Goal: Check status: Check status

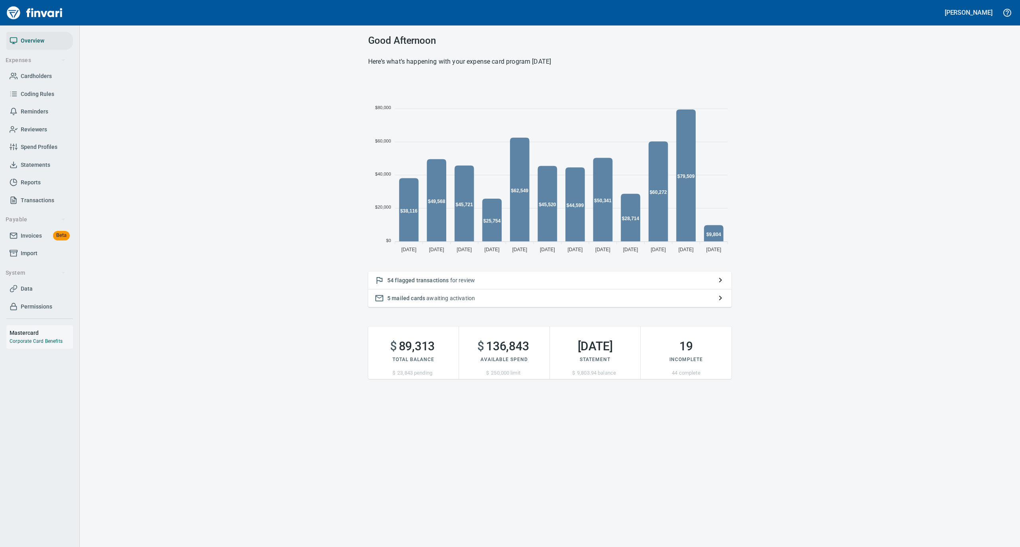
scroll to position [177, 355]
click at [36, 37] on span "Overview" at bounding box center [33, 41] width 24 height 10
click at [45, 161] on span "Statements" at bounding box center [35, 165] width 29 height 10
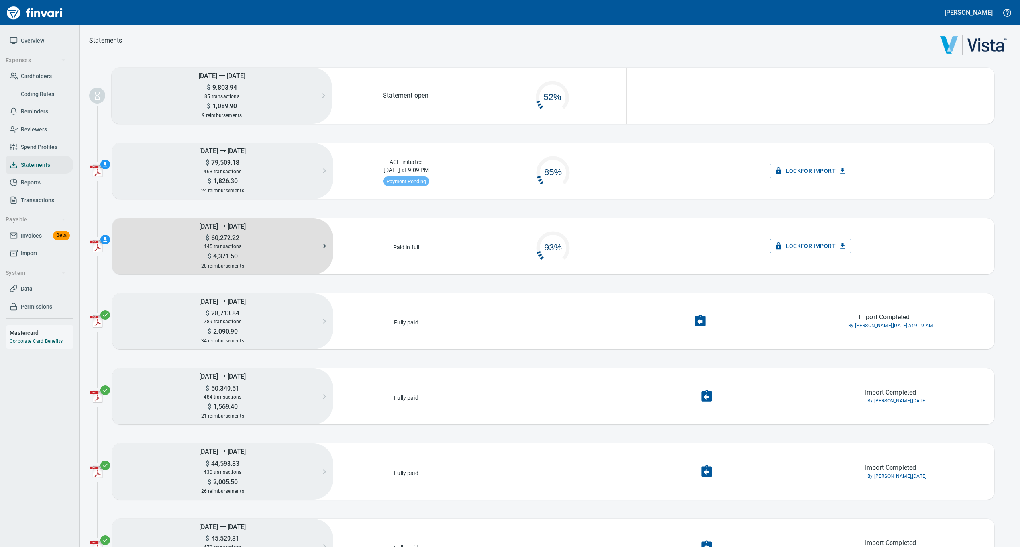
scroll to position [38, 137]
click at [211, 245] on span "445 transactions" at bounding box center [223, 247] width 38 height 6
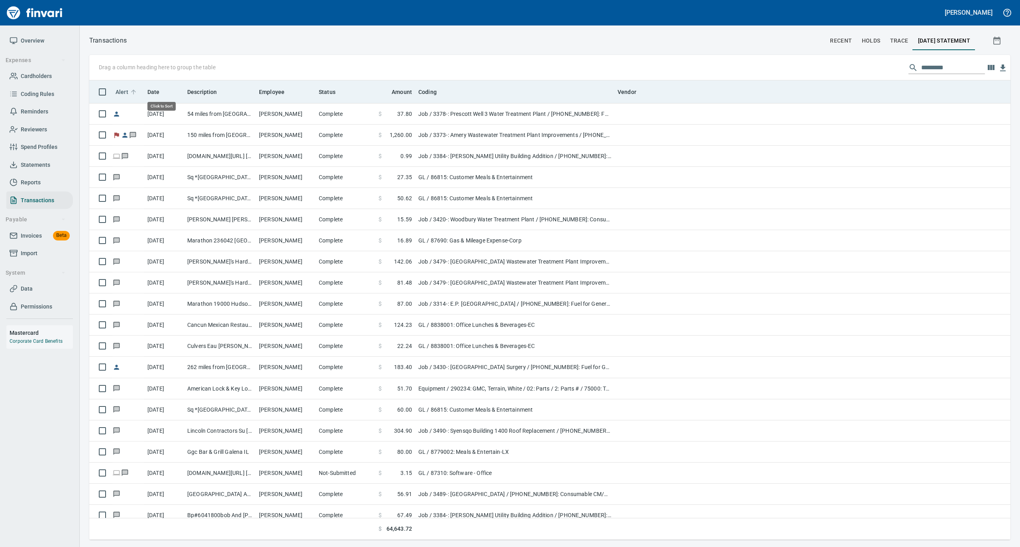
scroll to position [452, 905]
click at [132, 89] on icon at bounding box center [133, 91] width 7 height 7
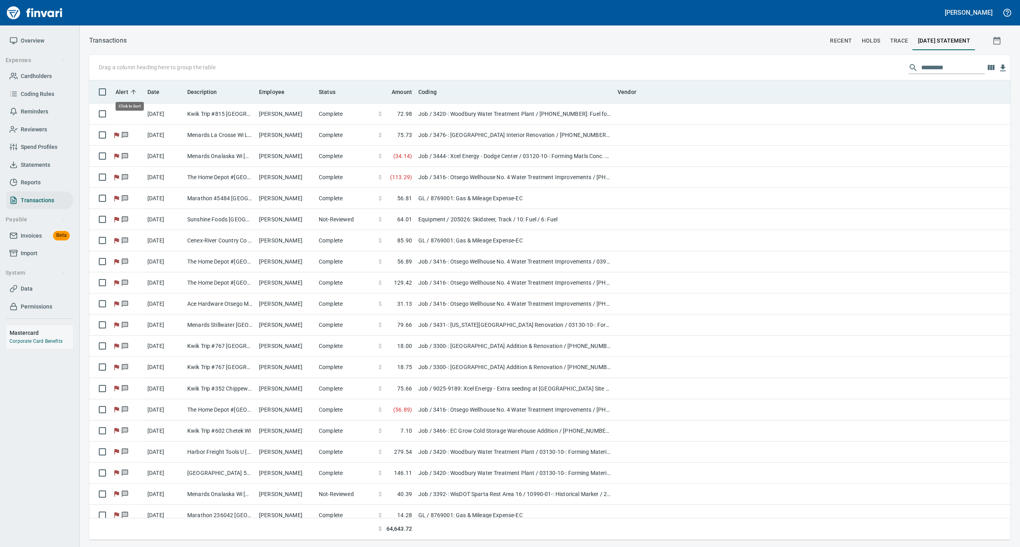
click at [132, 89] on icon at bounding box center [133, 91] width 7 height 7
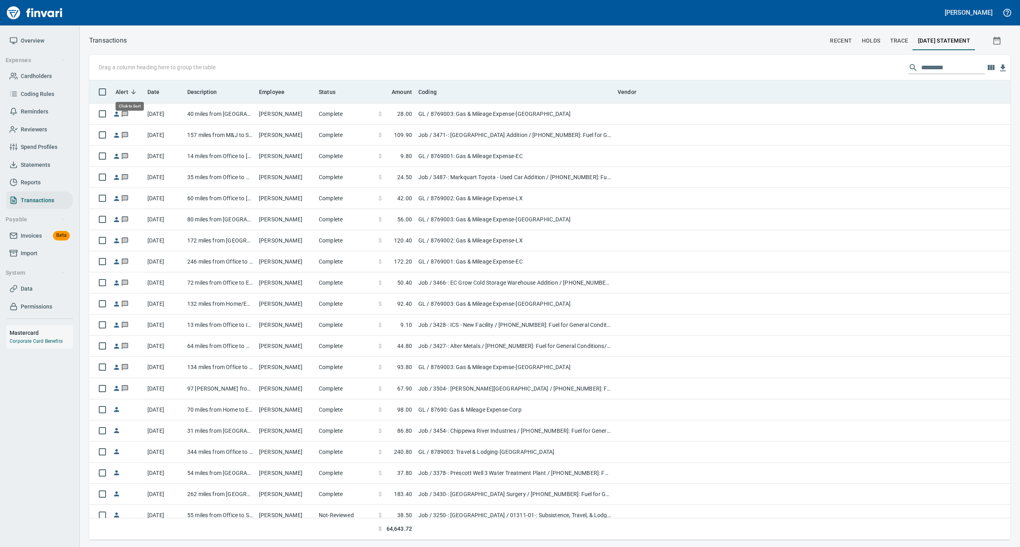
click at [132, 89] on icon at bounding box center [133, 91] width 7 height 7
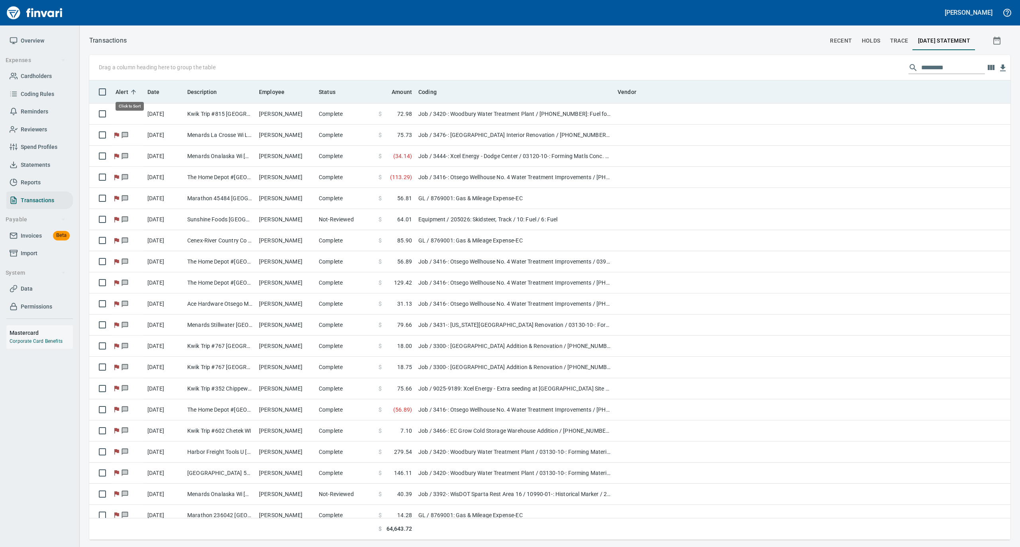
click at [132, 89] on icon at bounding box center [133, 91] width 7 height 7
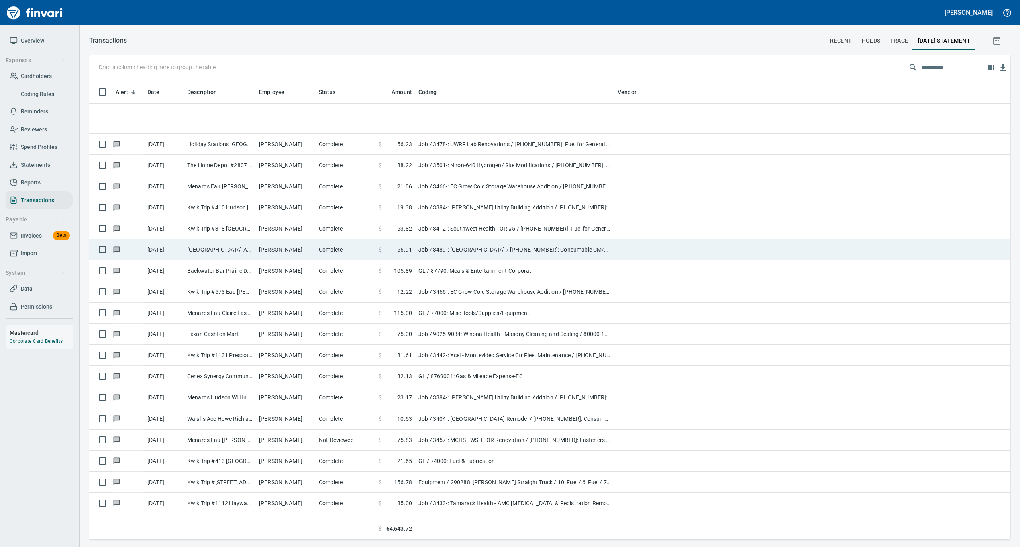
scroll to position [3453, 0]
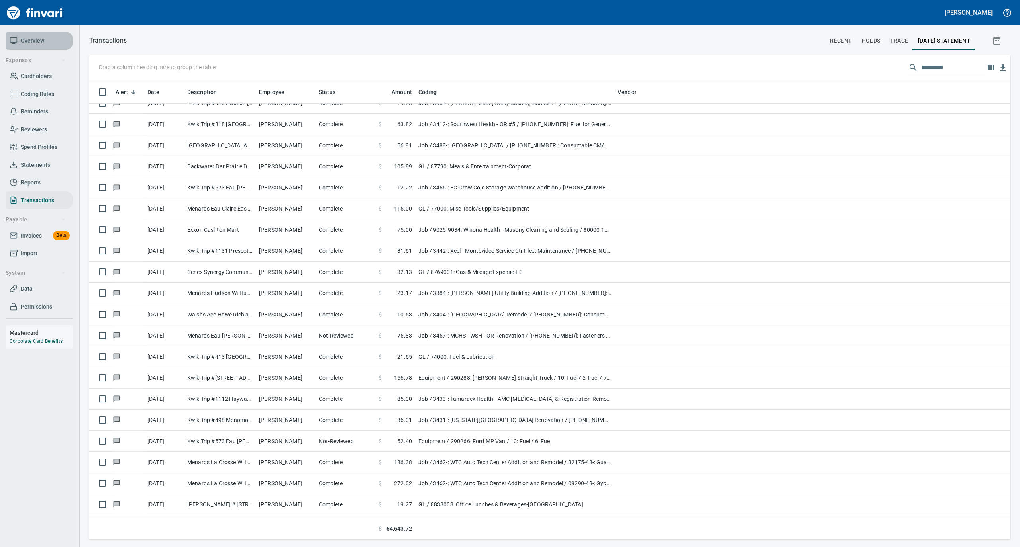
click at [34, 45] on span "Overview" at bounding box center [33, 41] width 24 height 10
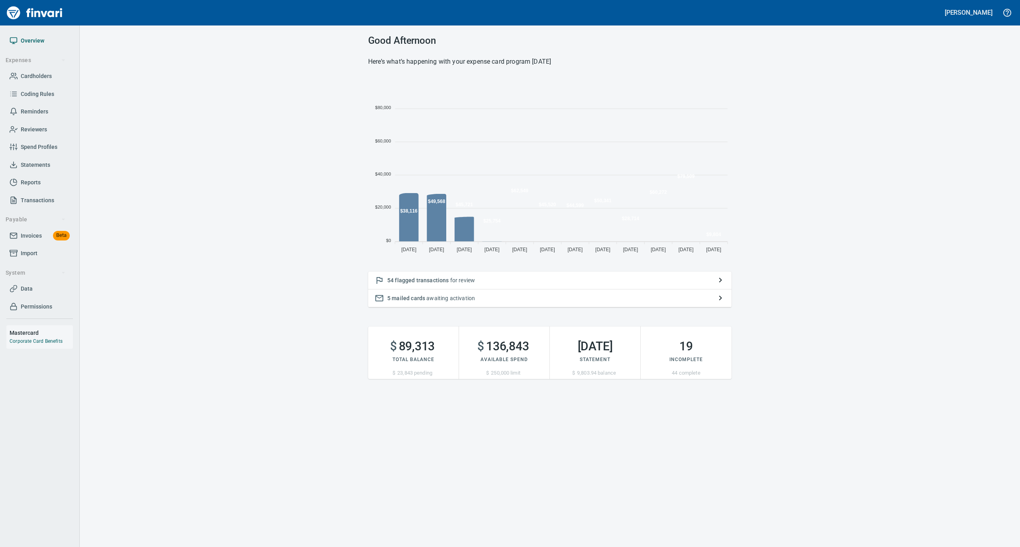
scroll to position [177, 355]
